Goal: Transaction & Acquisition: Download file/media

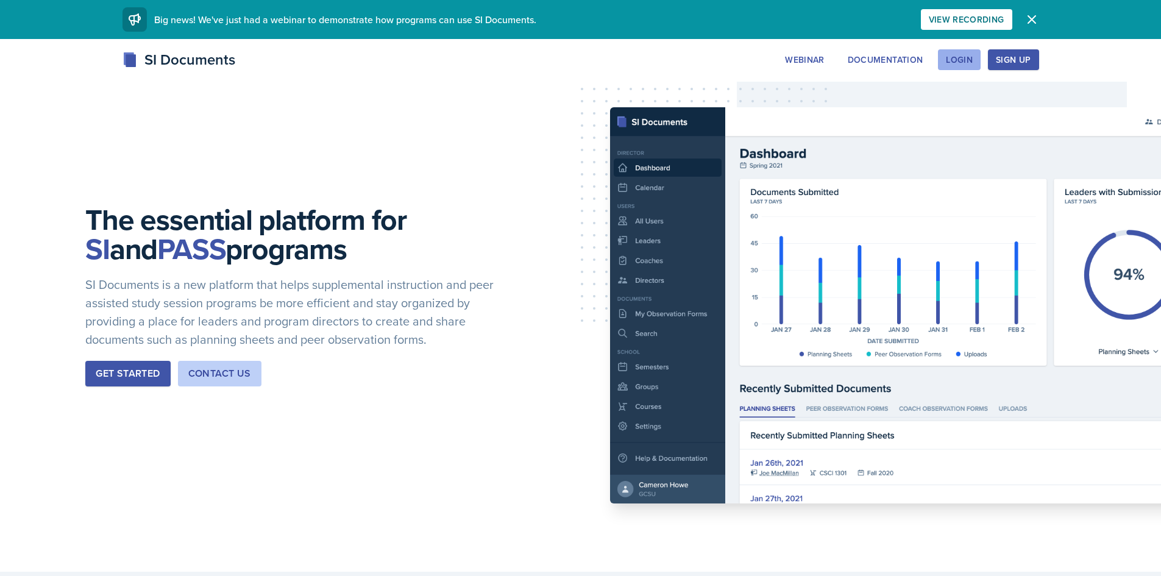
click at [941, 59] on button "Login" at bounding box center [959, 59] width 43 height 21
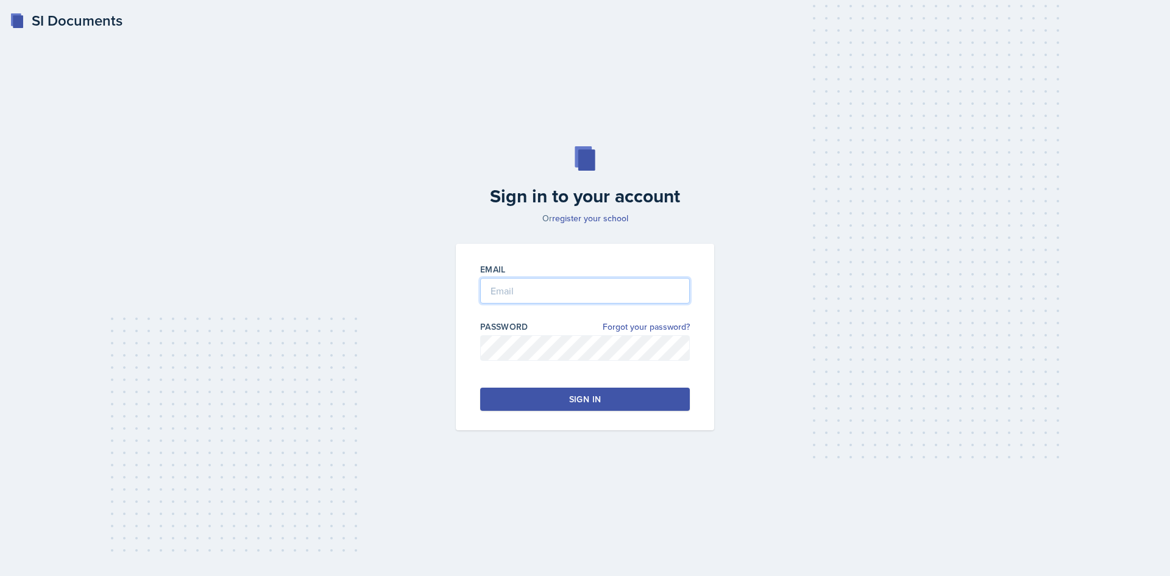
click at [522, 278] on input "email" at bounding box center [585, 291] width 210 height 26
type input "[EMAIL_ADDRESS][DOMAIN_NAME]"
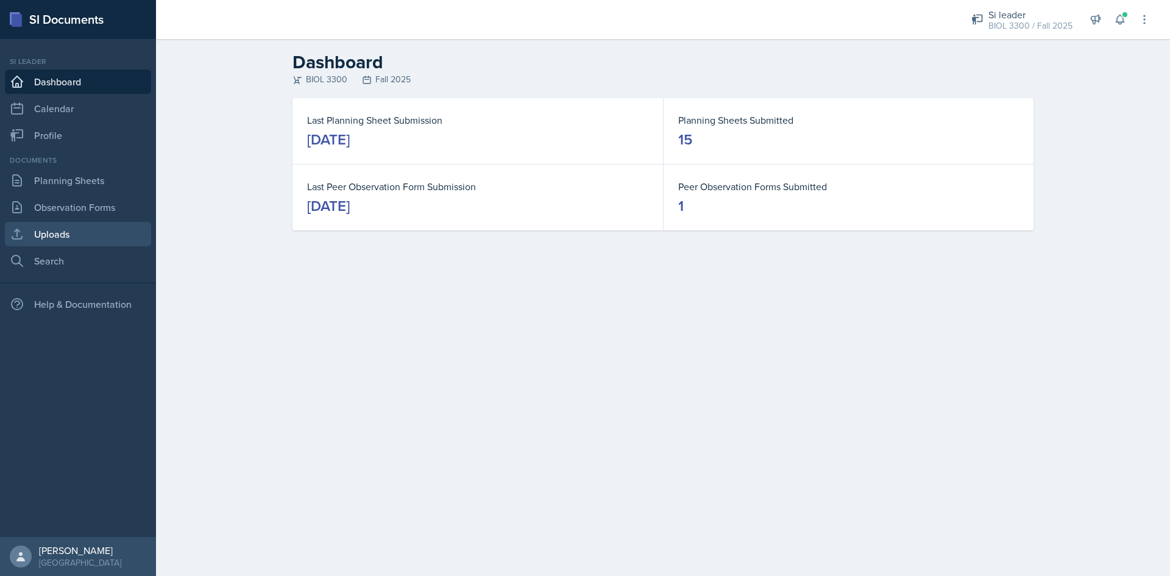
click at [53, 224] on link "Uploads" at bounding box center [78, 234] width 146 height 24
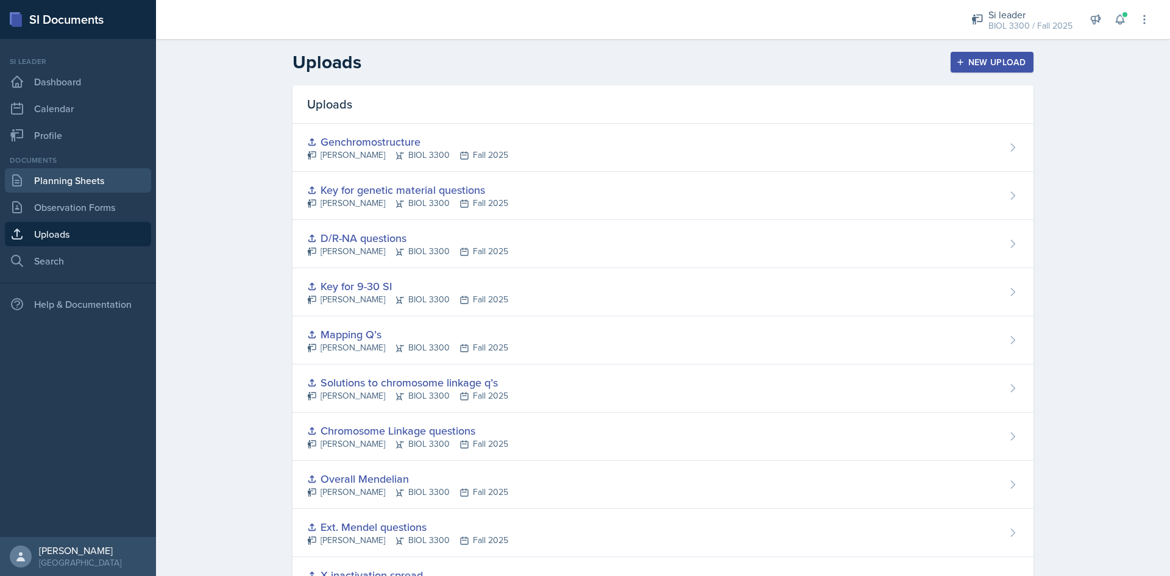
click at [80, 183] on link "Planning Sheets" at bounding box center [78, 180] width 146 height 24
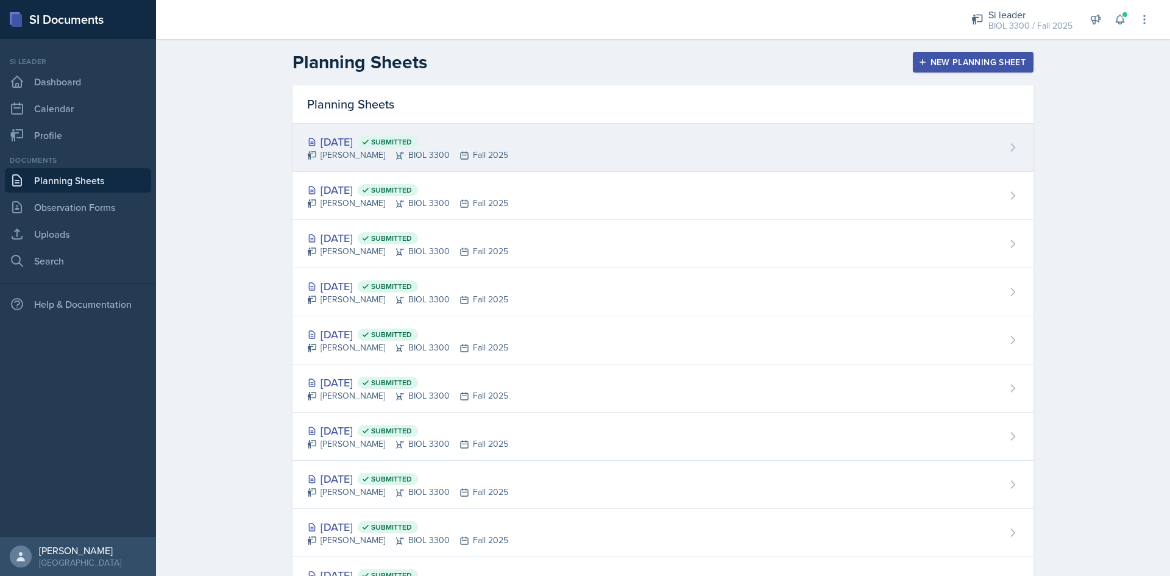
click at [526, 138] on div "[DATE] Submitted [PERSON_NAME] BIOL 3300 Fall 2025" at bounding box center [663, 148] width 741 height 48
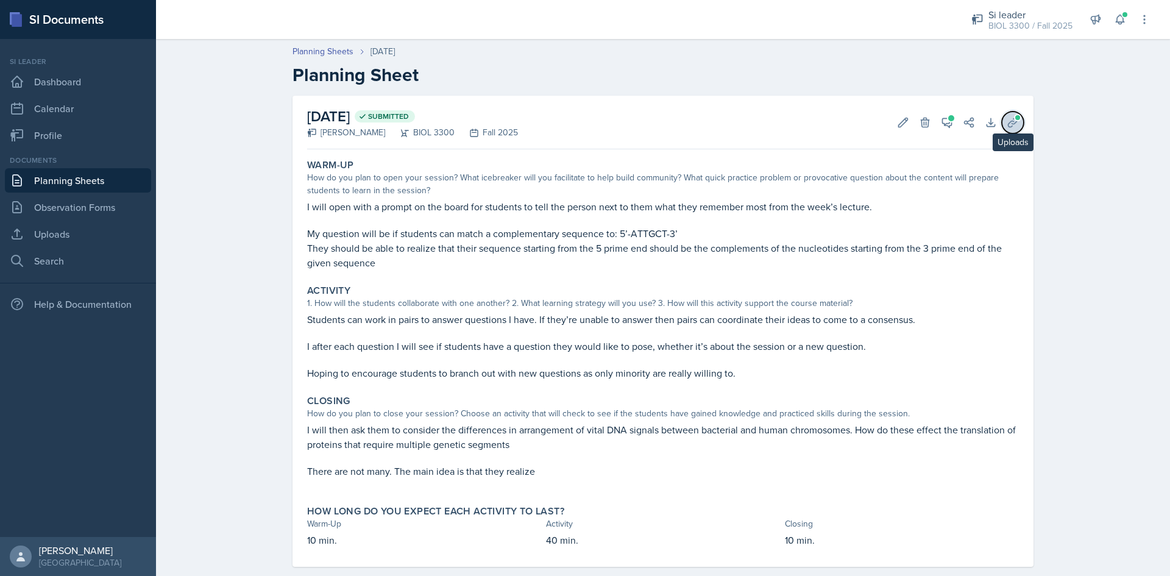
click at [1007, 123] on icon at bounding box center [1013, 122] width 12 height 12
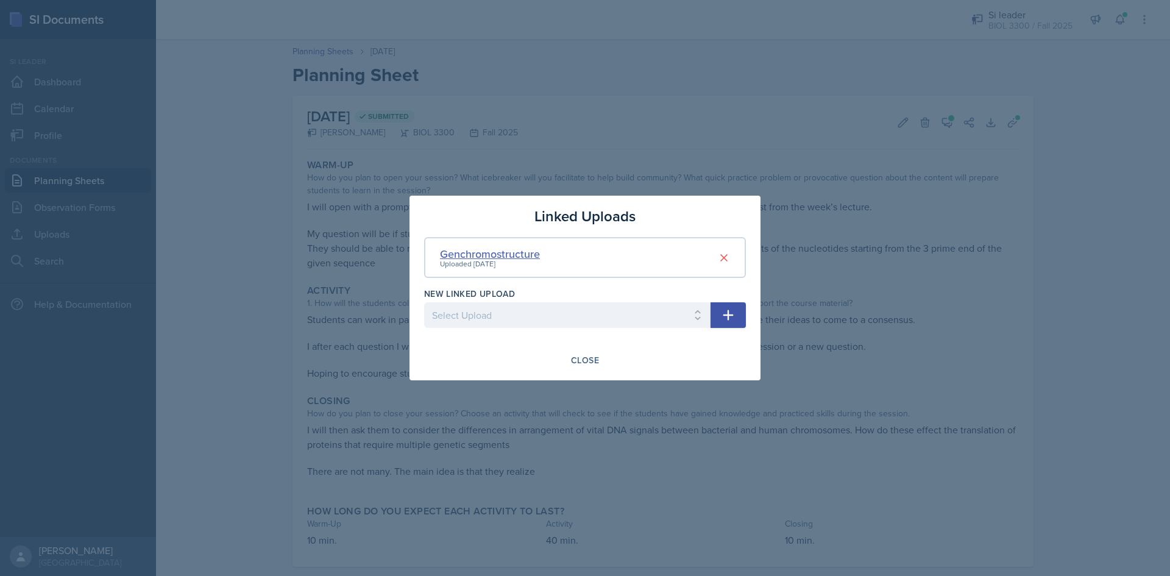
click at [480, 252] on div "Genchromostructure" at bounding box center [490, 254] width 100 height 16
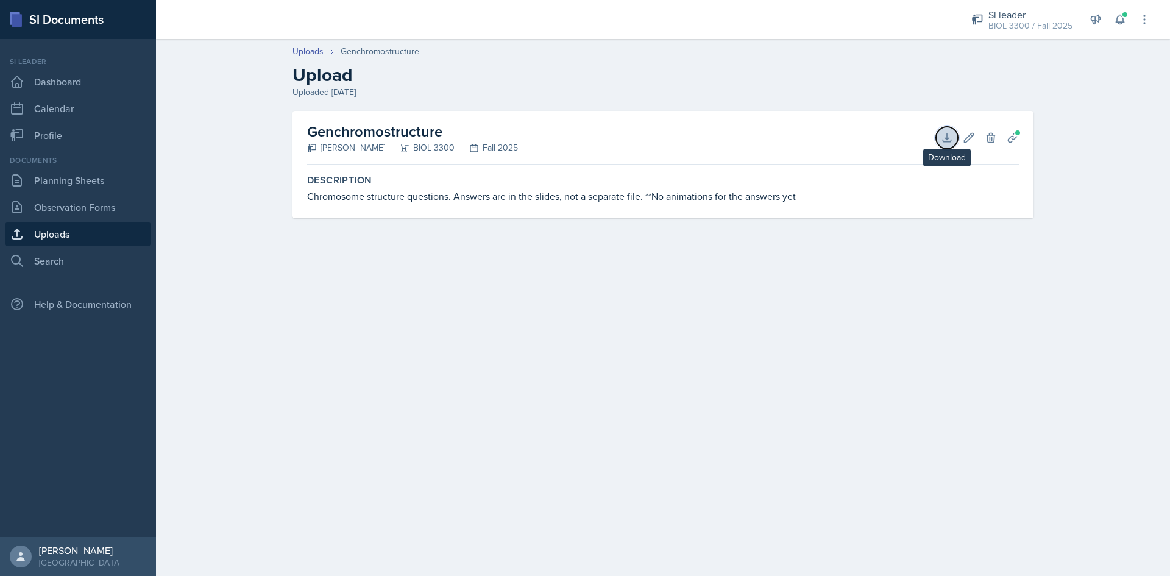
click at [945, 132] on icon at bounding box center [947, 138] width 12 height 12
click at [134, 239] on link "Uploads" at bounding box center [78, 234] width 146 height 24
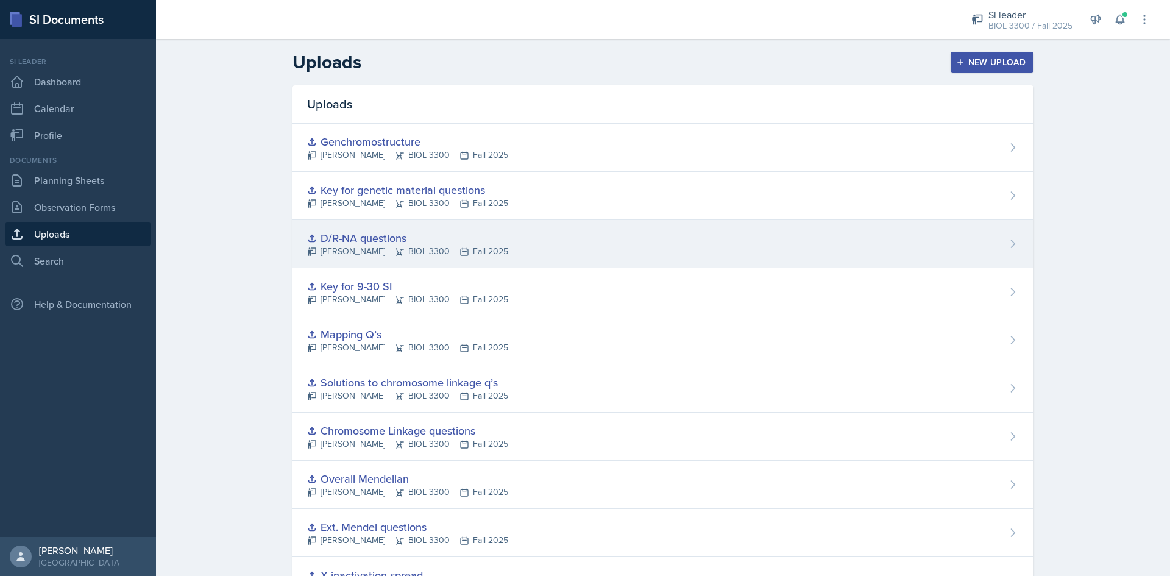
click at [429, 235] on div "D/R-NA questions" at bounding box center [407, 238] width 201 height 16
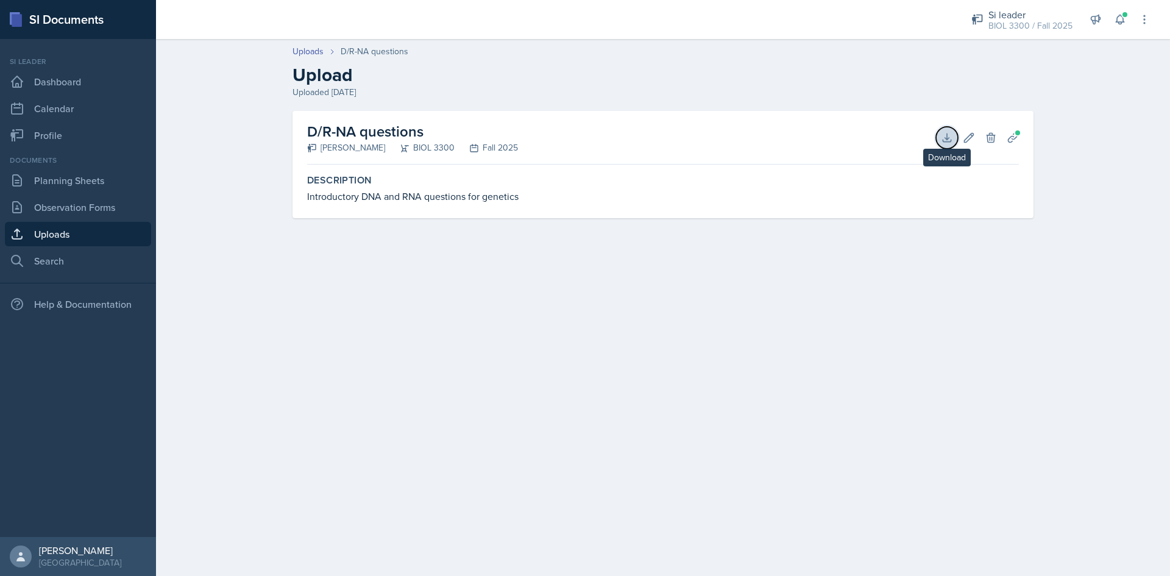
click at [946, 135] on icon at bounding box center [947, 138] width 12 height 12
click at [95, 226] on link "Uploads" at bounding box center [78, 234] width 146 height 24
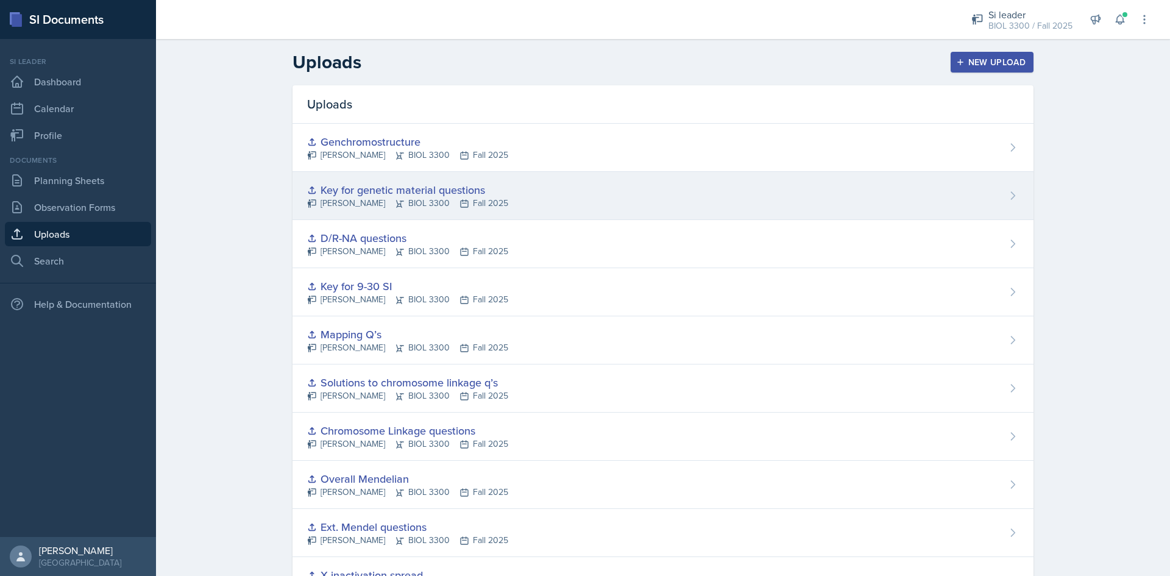
click at [438, 191] on div "Key for genetic material questions" at bounding box center [407, 190] width 201 height 16
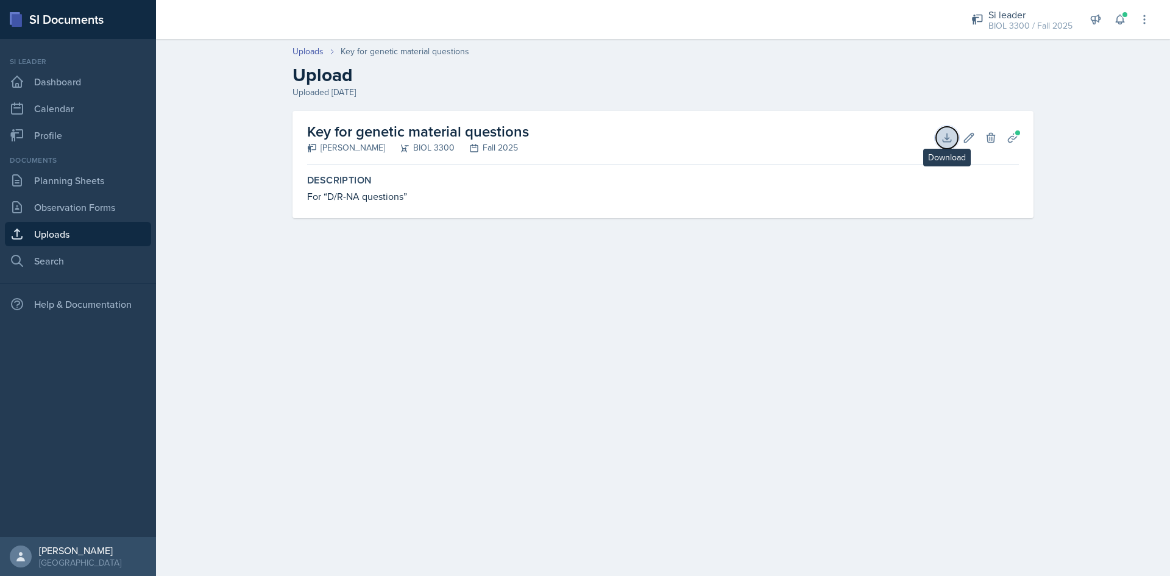
click at [940, 137] on button "Download" at bounding box center [947, 138] width 22 height 22
